Goal: Information Seeking & Learning: Check status

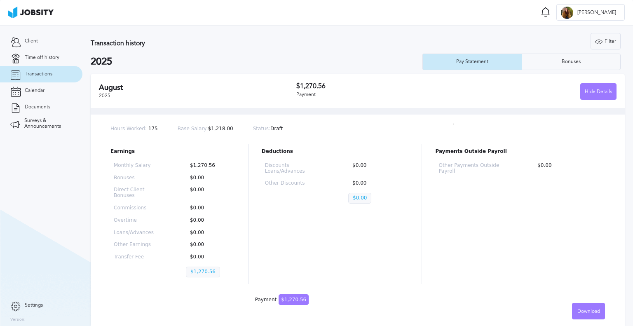
click at [56, 67] on link "Transactions" at bounding box center [41, 74] width 82 height 16
click at [207, 166] on p "$1,270.56" at bounding box center [209, 166] width 46 height 6
click at [208, 183] on div "Monthly Salary $1,270.56 Bonuses $0.00 Direct Client Bonuses $0.00 Commissions …" at bounding box center [172, 221] width 124 height 124
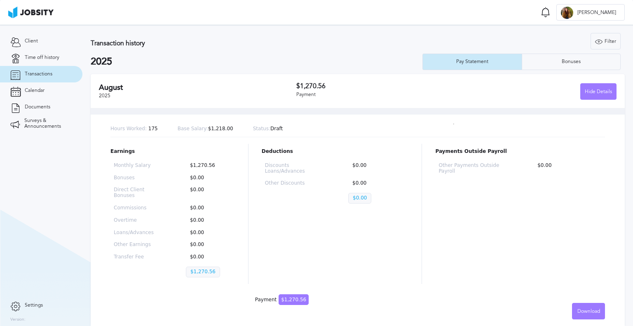
click at [216, 167] on p "$1,270.56" at bounding box center [209, 166] width 46 height 6
